Goal: Information Seeking & Learning: Find specific fact

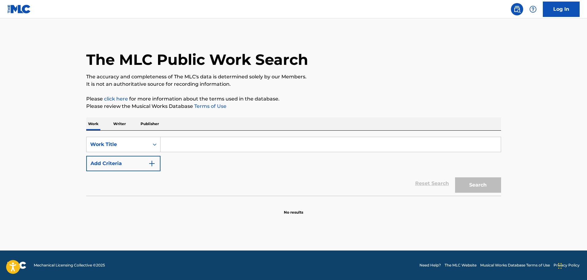
click at [129, 162] on button "Add Criteria" at bounding box center [123, 163] width 74 height 15
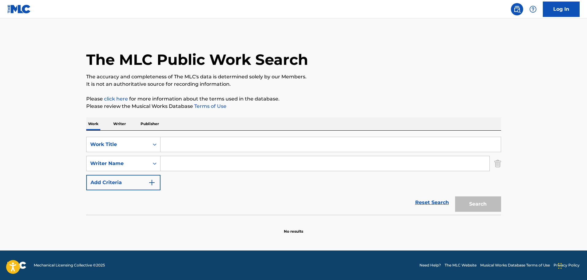
click at [181, 163] on input "Search Form" at bounding box center [324, 163] width 329 height 15
paste input "[PERSON_NAME]"
type input "[PERSON_NAME]"
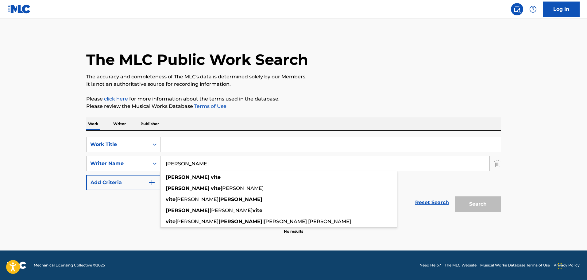
click at [187, 145] on input "Search Form" at bounding box center [330, 144] width 340 height 15
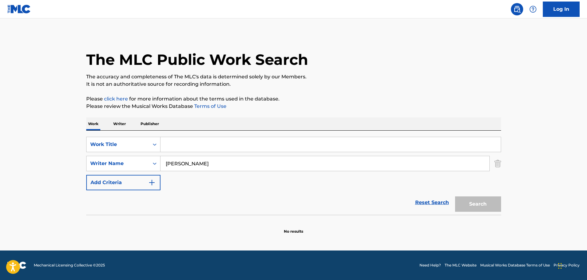
paste input "Con Que Derecho"
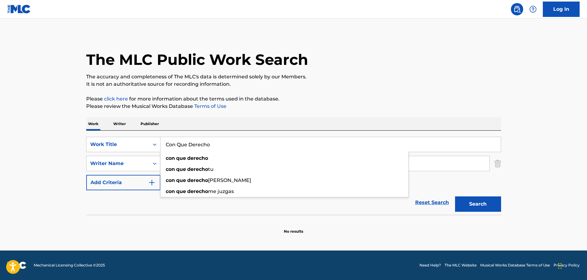
type input "Con Que Derecho"
click at [480, 202] on button "Search" at bounding box center [478, 203] width 46 height 15
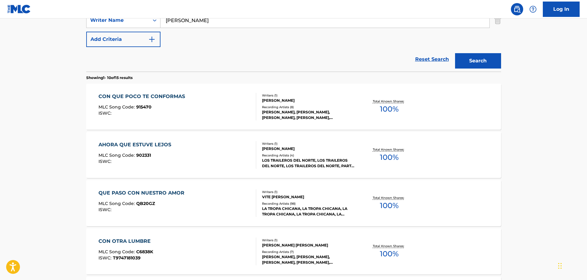
scroll to position [92, 0]
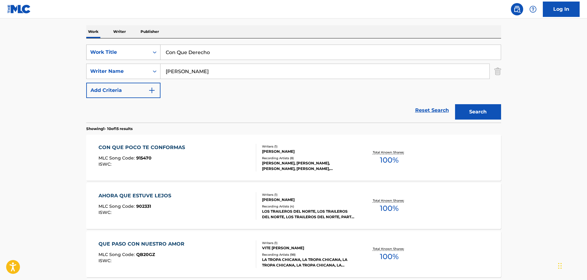
drag, startPoint x: 191, startPoint y: 53, endPoint x: 107, endPoint y: 48, distance: 84.8
click at [107, 48] on div "SearchWithCriteria3c54e5d5-739d-4618-b2b2-7a6af5ee28b6 Work Title Con Que Derec…" at bounding box center [293, 51] width 415 height 15
click at [332, 101] on div "Reset Search Search" at bounding box center [293, 110] width 415 height 25
click at [481, 113] on div "Search" at bounding box center [476, 110] width 49 height 25
drag, startPoint x: 217, startPoint y: 71, endPoint x: 96, endPoint y: 73, distance: 120.9
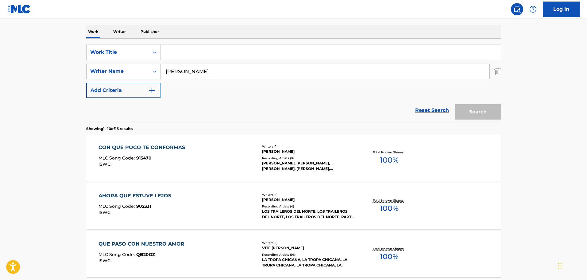
click at [97, 73] on div "SearchWithCriteria6bb4d307-6e46-4006-bc4f-c7313007d07d Writer Name [PERSON_NAME]" at bounding box center [293, 71] width 415 height 15
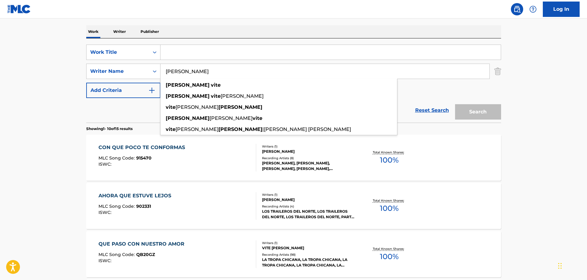
click at [118, 30] on p "Writer" at bounding box center [119, 31] width 16 height 13
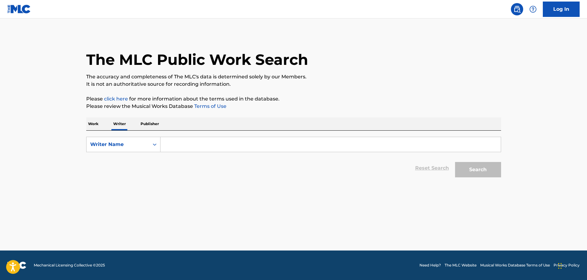
click at [182, 141] on input "Search Form" at bounding box center [330, 144] width 340 height 15
paste input "[PERSON_NAME]"
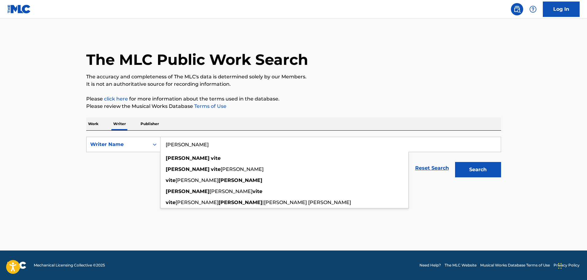
type input "[PERSON_NAME]"
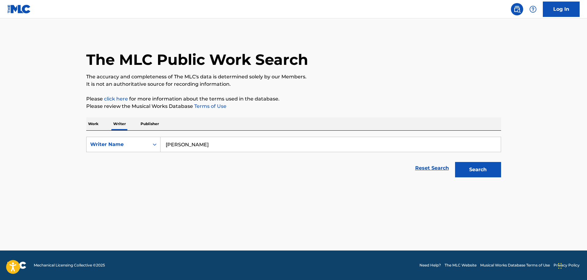
click at [483, 172] on button "Search" at bounding box center [478, 169] width 46 height 15
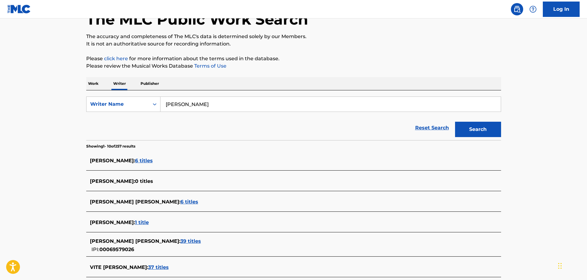
scroll to position [61, 0]
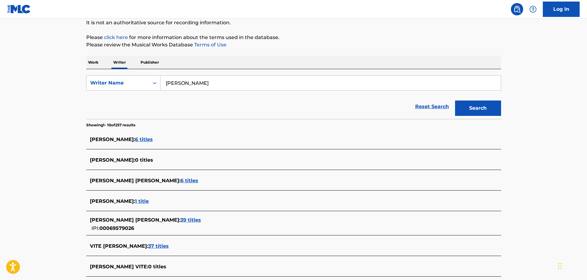
click at [141, 137] on span "6 titles" at bounding box center [144, 139] width 18 height 6
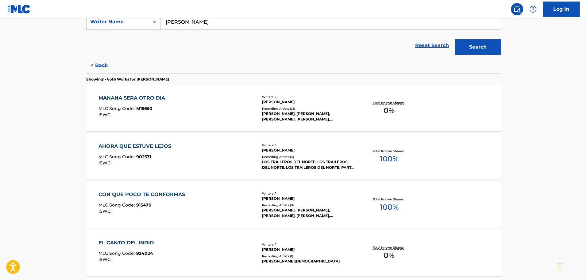
scroll to position [123, 0]
click at [155, 146] on div "AHORA QUE ESTUVE LEJOS" at bounding box center [136, 145] width 76 height 7
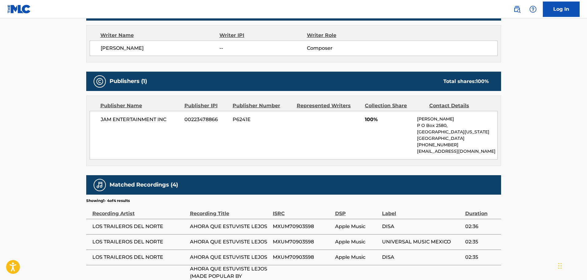
scroll to position [268, 0]
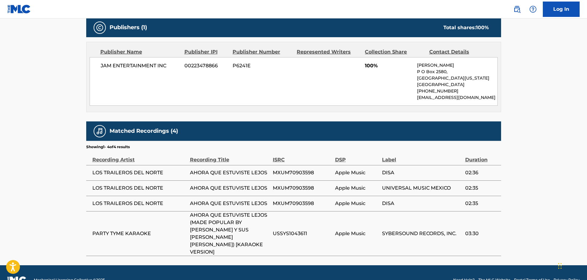
click at [98, 171] on span "LOS TRAILEROS DEL NORTE" at bounding box center [139, 172] width 95 height 7
drag, startPoint x: 98, startPoint y: 171, endPoint x: 150, endPoint y: 173, distance: 51.9
click at [150, 173] on span "LOS TRAILEROS DEL NORTE" at bounding box center [139, 172] width 95 height 7
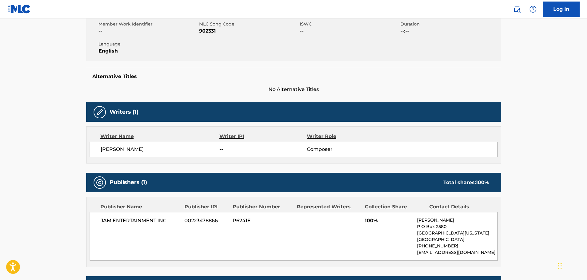
scroll to position [0, 0]
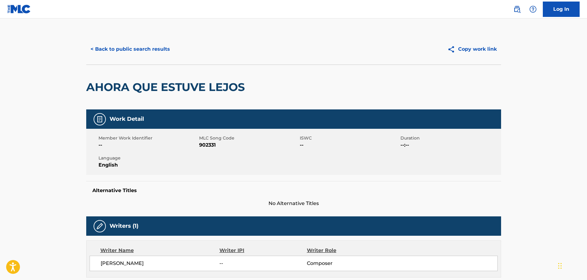
click at [121, 52] on button "< Back to public search results" at bounding box center [130, 48] width 88 height 15
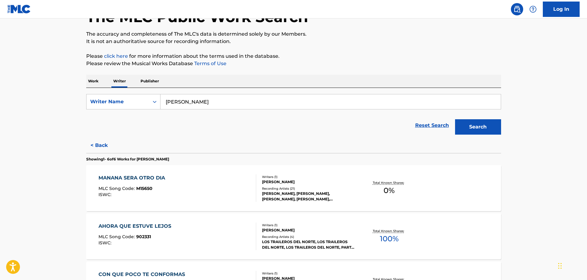
scroll to position [92, 0]
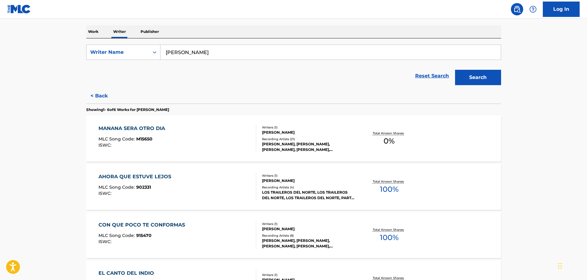
click at [141, 172] on div "AHORA QUE ESTUVE LEJOS MLC Song Code : 902331 ISWC : Writers ( 1 ) [PERSON_NAME…" at bounding box center [293, 187] width 415 height 46
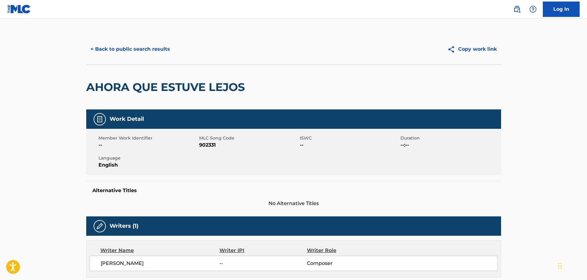
click at [130, 49] on button "< Back to public search results" at bounding box center [130, 48] width 88 height 15
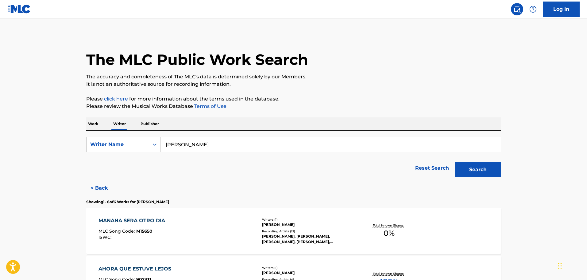
click at [141, 221] on div "MANANA SERA OTRO DIA" at bounding box center [133, 220] width 70 height 7
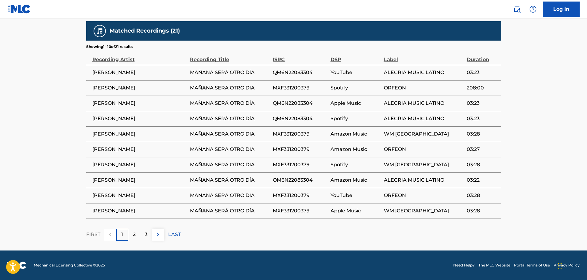
click at [136, 232] on div "2" at bounding box center [134, 234] width 12 height 12
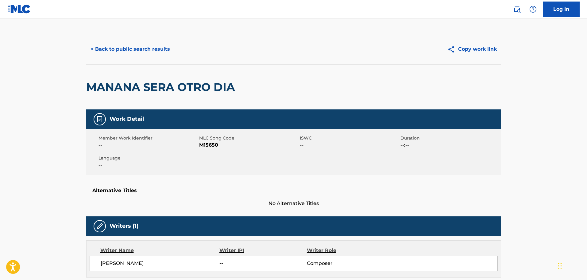
click at [139, 50] on button "< Back to public search results" at bounding box center [130, 48] width 88 height 15
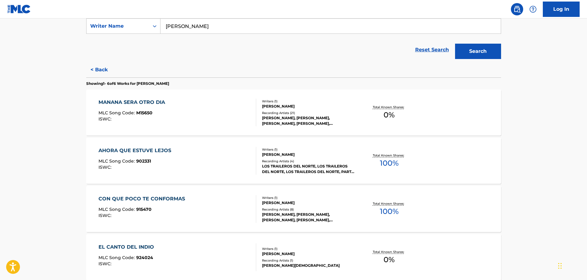
scroll to position [123, 0]
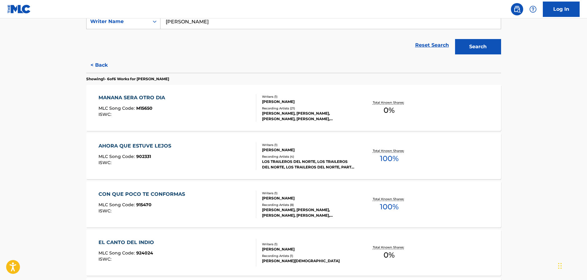
click at [171, 192] on div "CON QUE POCO TE CONFORMAS" at bounding box center [143, 193] width 90 height 7
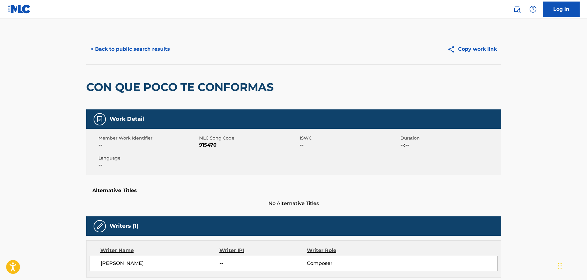
click at [143, 54] on button "< Back to public search results" at bounding box center [130, 48] width 88 height 15
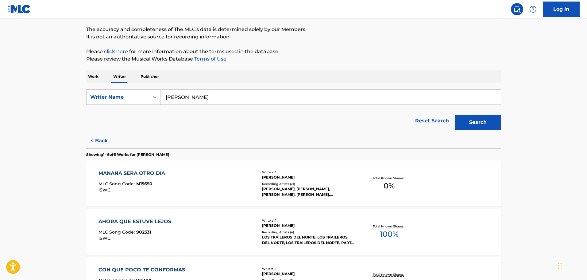
scroll to position [92, 0]
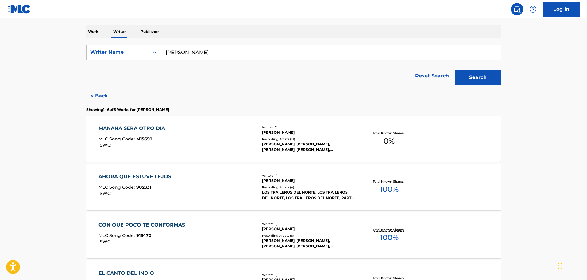
click at [137, 124] on div "[PERSON_NAME] SERA OTRO DIA MLC Song Code : M15650 ISWC : Writers ( 1 ) [PERSON…" at bounding box center [293, 138] width 415 height 46
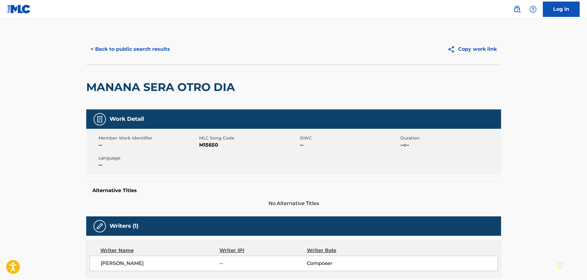
click at [144, 50] on button "< Back to public search results" at bounding box center [130, 48] width 88 height 15
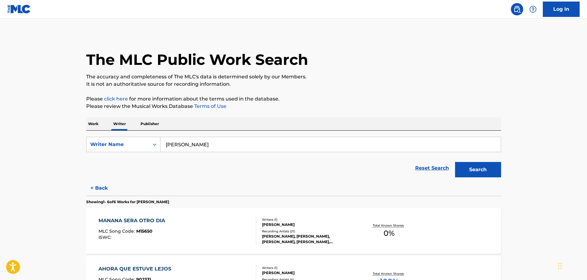
click at [144, 264] on div "AHORA QUE ESTUVE LEJOS MLC Song Code : 902331 ISWC : Writers ( 1 ) [PERSON_NAME…" at bounding box center [293, 279] width 415 height 46
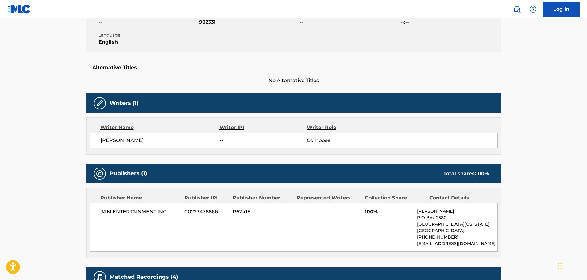
scroll to position [215, 0]
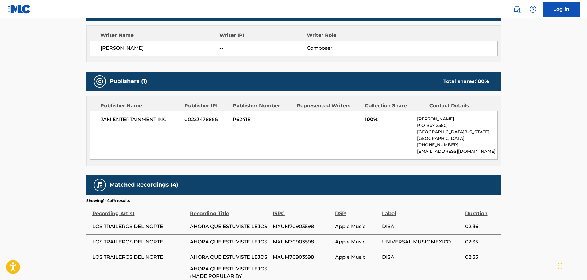
click at [330, 127] on div "JAM ENTERTAINMENT INC 00223478866 P6241E 100% [PERSON_NAME] [STREET_ADDRESS][US…" at bounding box center [294, 135] width 408 height 48
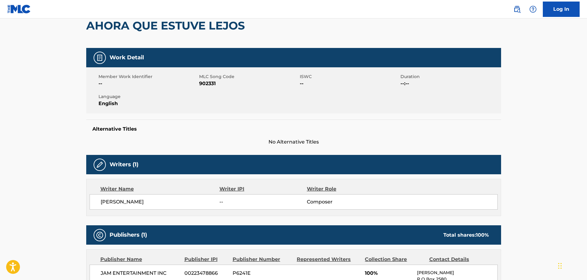
scroll to position [0, 0]
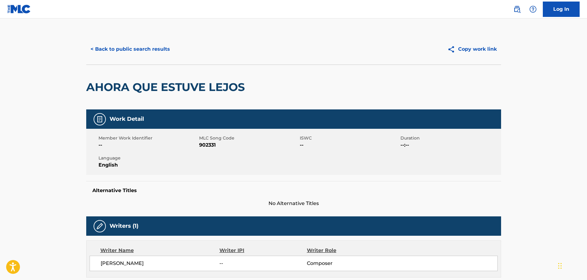
click at [152, 52] on button "< Back to public search results" at bounding box center [130, 48] width 88 height 15
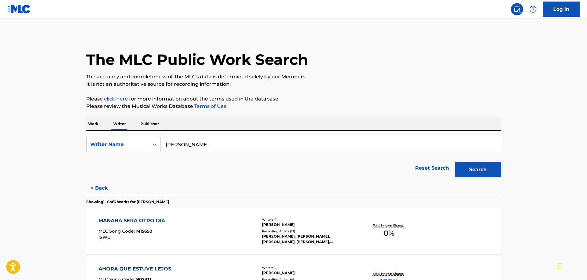
click at [147, 124] on p "Publisher" at bounding box center [150, 123] width 22 height 13
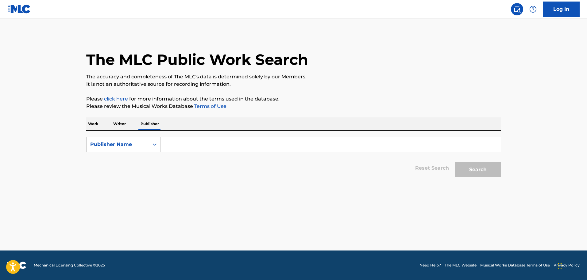
click at [194, 143] on input "Search Form" at bounding box center [330, 144] width 340 height 15
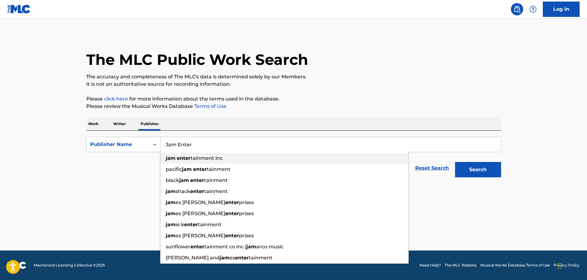
click at [208, 160] on span "tainment inc" at bounding box center [207, 158] width 32 height 6
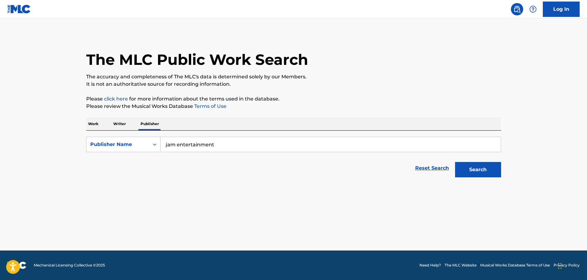
type input "jam entertainment"
click at [455, 162] on button "Search" at bounding box center [478, 169] width 46 height 15
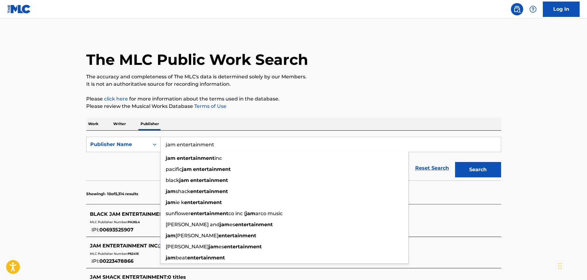
click at [392, 86] on p "It is not an authoritative source for recording information." at bounding box center [293, 83] width 415 height 7
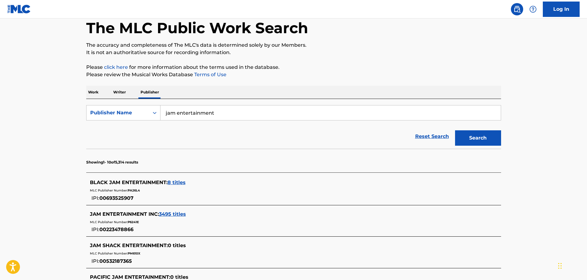
scroll to position [61, 0]
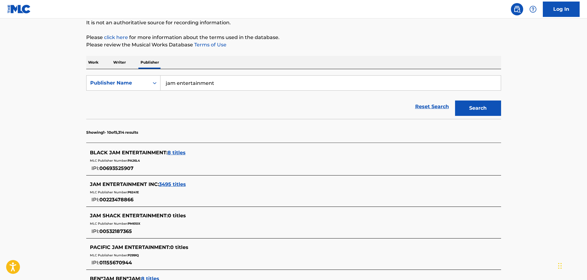
click at [172, 184] on span "3495 titles" at bounding box center [172, 184] width 27 height 6
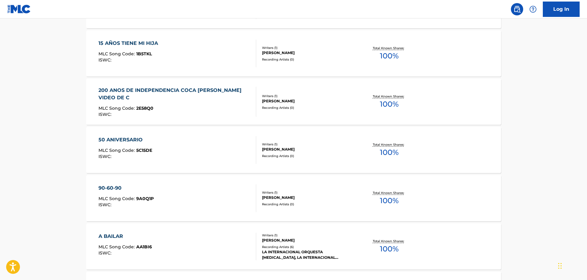
scroll to position [184, 0]
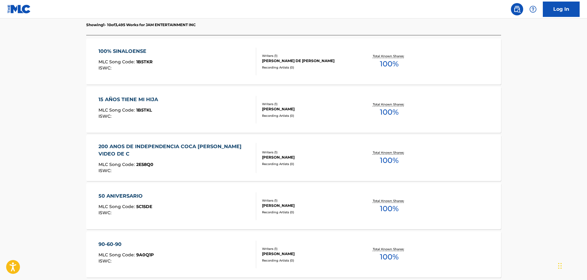
click at [133, 51] on div "100% SINALOENSE" at bounding box center [125, 51] width 54 height 7
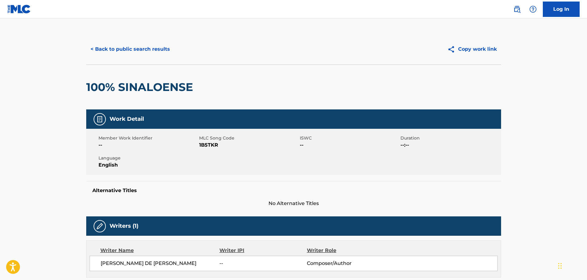
click at [113, 52] on button "< Back to public search results" at bounding box center [130, 48] width 88 height 15
